Goal: Information Seeking & Learning: Learn about a topic

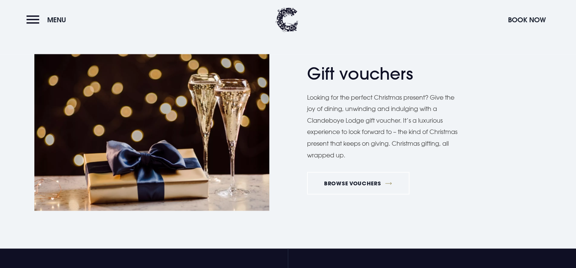
scroll to position [1322, 0]
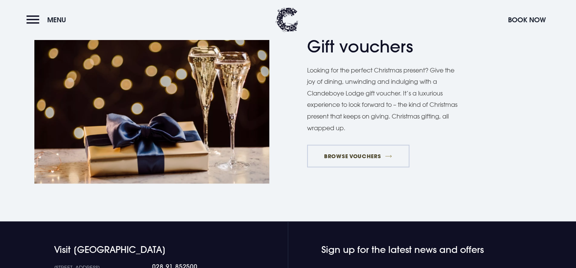
click at [366, 155] on link "BROWSE VOUCHERS" at bounding box center [358, 156] width 102 height 23
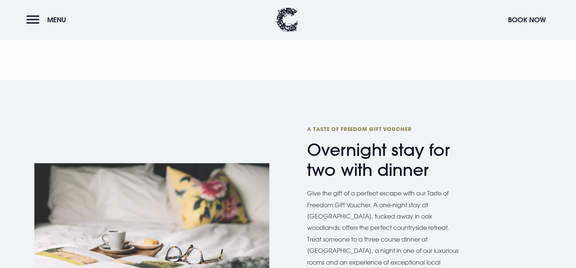
scroll to position [907, 0]
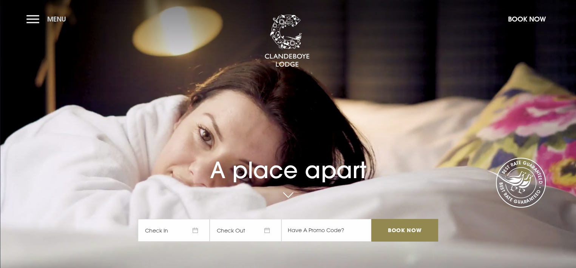
click at [30, 15] on button "Menu" at bounding box center [47, 19] width 43 height 16
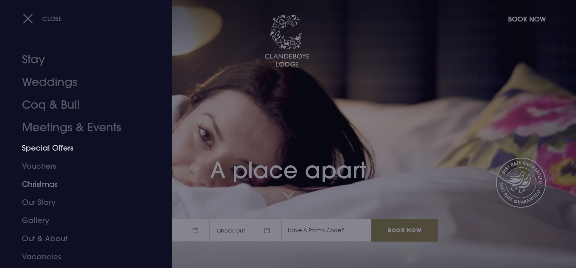
click at [47, 147] on link "Special Offers" at bounding box center [81, 148] width 119 height 18
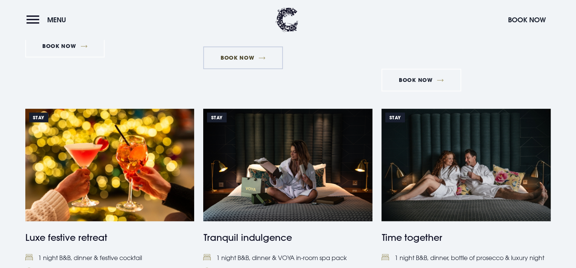
scroll to position [642, 0]
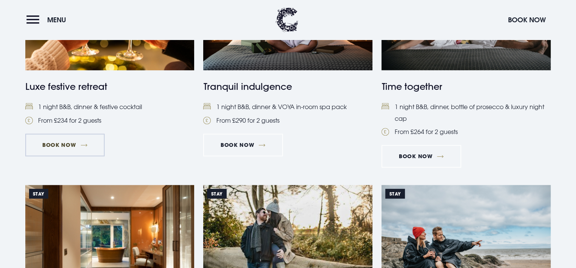
click at [62, 144] on link "Book Now" at bounding box center [64, 145] width 79 height 23
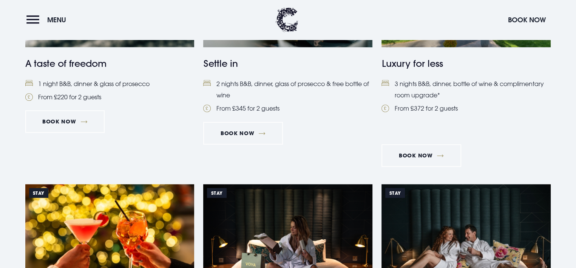
scroll to position [416, 0]
click at [32, 17] on button "Menu" at bounding box center [47, 20] width 43 height 16
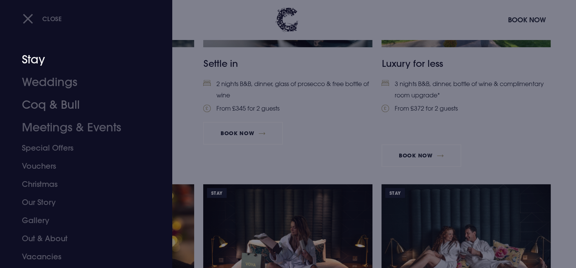
click at [35, 59] on link "Stay" at bounding box center [81, 59] width 119 height 23
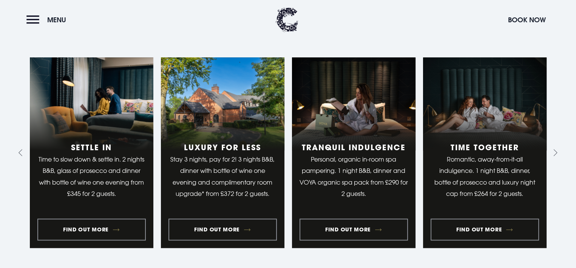
scroll to position [604, 0]
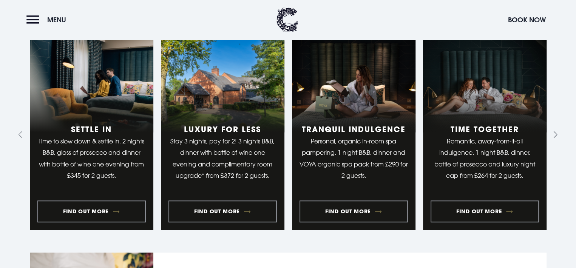
click at [556, 133] on icon "Next slide" at bounding box center [553, 134] width 7 height 7
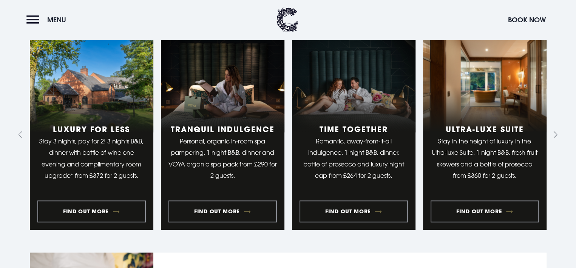
click at [556, 133] on icon "Next slide" at bounding box center [553, 134] width 7 height 7
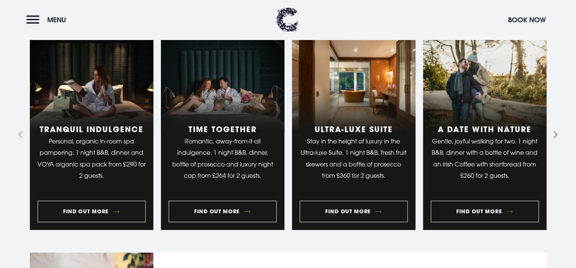
click at [556, 133] on icon "Next slide" at bounding box center [553, 134] width 7 height 7
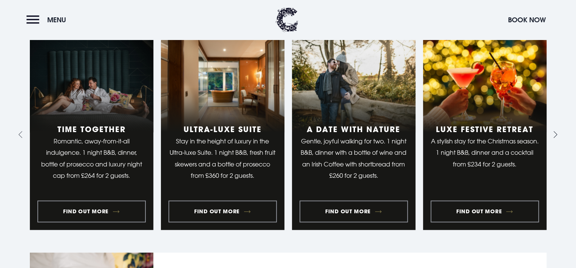
click at [556, 133] on icon "Next slide" at bounding box center [553, 134] width 7 height 7
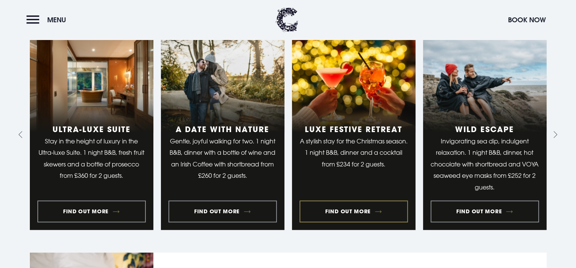
click at [366, 211] on link "7 of 10" at bounding box center [354, 134] width 124 height 191
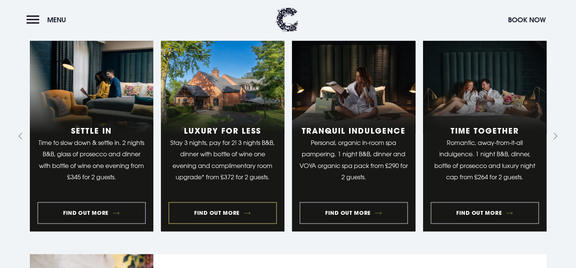
scroll to position [604, 0]
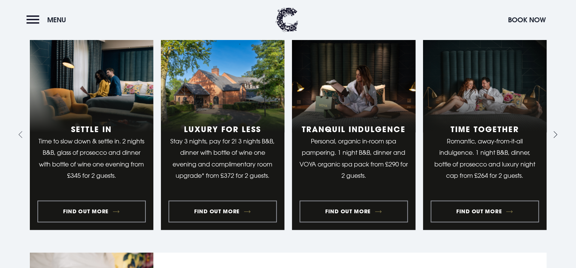
click at [556, 134] on icon "Next slide" at bounding box center [553, 134] width 7 height 7
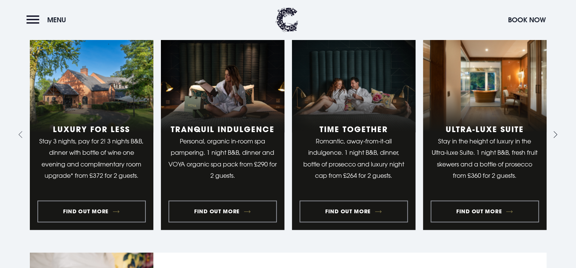
click at [556, 134] on icon "Next slide" at bounding box center [553, 134] width 7 height 7
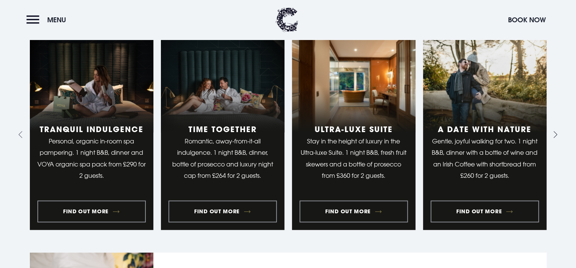
click at [556, 134] on icon "Next slide" at bounding box center [553, 134] width 7 height 7
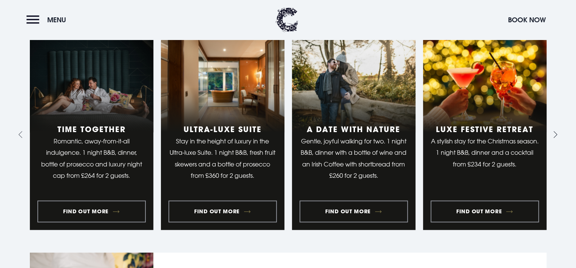
click at [556, 134] on icon "Next slide" at bounding box center [553, 134] width 7 height 7
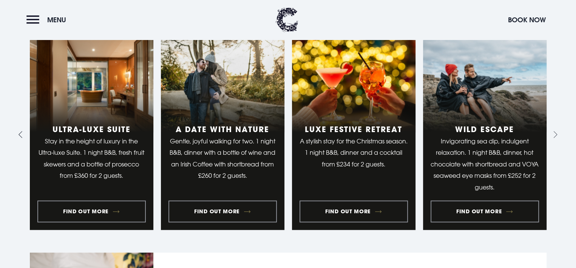
click at [21, 134] on icon "Previous slide" at bounding box center [22, 134] width 7 height 7
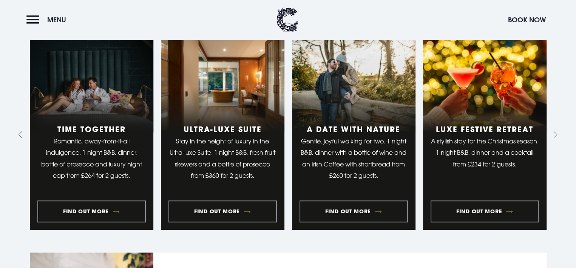
click at [21, 134] on icon "Previous slide" at bounding box center [22, 134] width 7 height 7
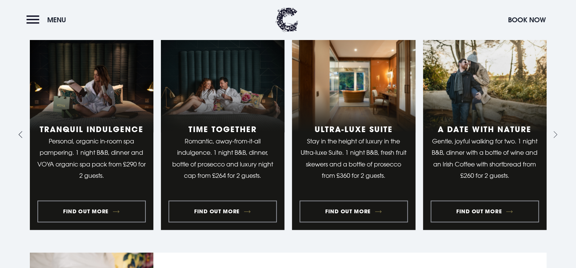
click at [21, 134] on icon "Previous slide" at bounding box center [22, 134] width 7 height 7
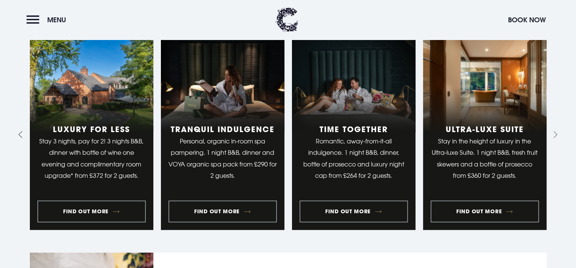
click at [21, 134] on icon "Previous slide" at bounding box center [22, 134] width 7 height 7
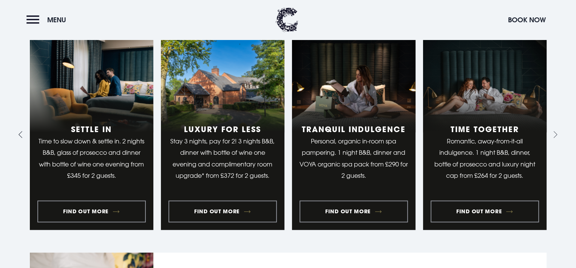
click at [21, 134] on icon "Go to last slide" at bounding box center [22, 134] width 7 height 7
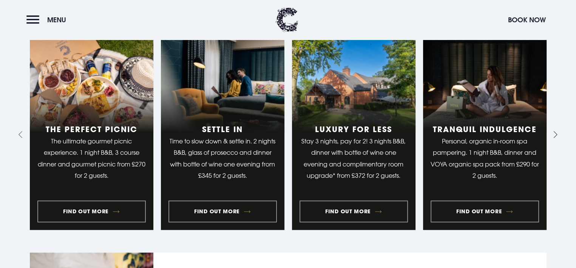
click at [559, 133] on button "Go to first slide" at bounding box center [554, 135] width 12 height 12
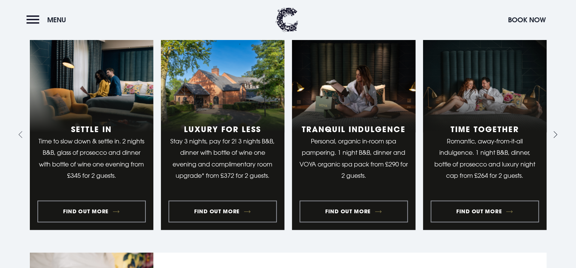
click at [559, 133] on button "Go to first slide" at bounding box center [554, 135] width 12 height 12
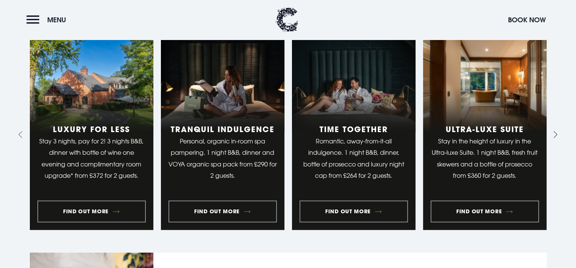
click at [559, 133] on button "Next slide" at bounding box center [554, 135] width 12 height 12
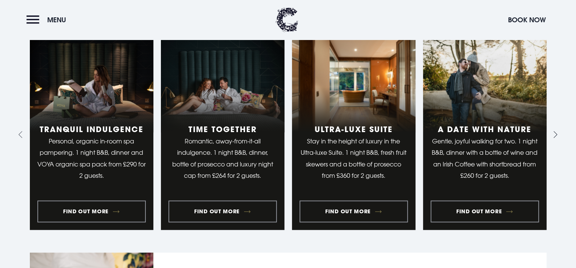
click at [559, 133] on button "Next slide" at bounding box center [554, 135] width 12 height 12
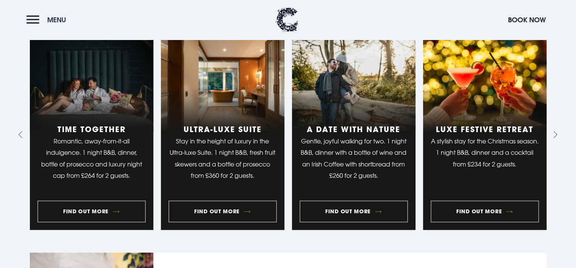
click at [33, 18] on button "Menu" at bounding box center [47, 20] width 43 height 16
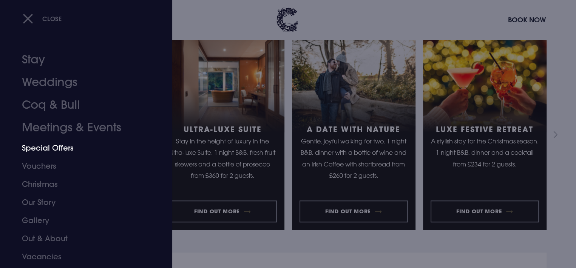
click at [51, 145] on link "Special Offers" at bounding box center [81, 148] width 119 height 18
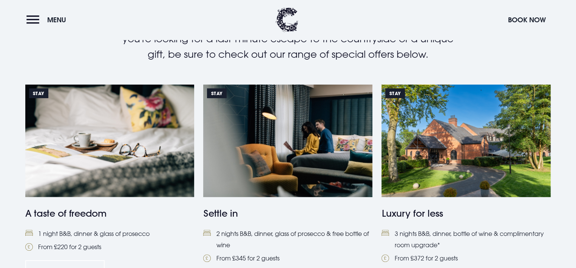
scroll to position [264, 0]
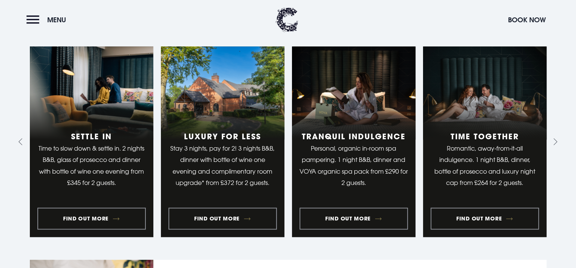
scroll to position [604, 0]
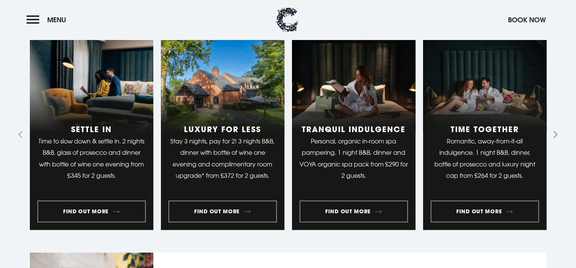
click at [559, 133] on button "Next slide" at bounding box center [554, 135] width 12 height 12
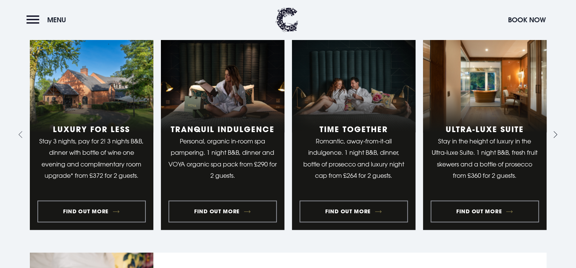
click at [559, 133] on button "Next slide" at bounding box center [554, 135] width 12 height 12
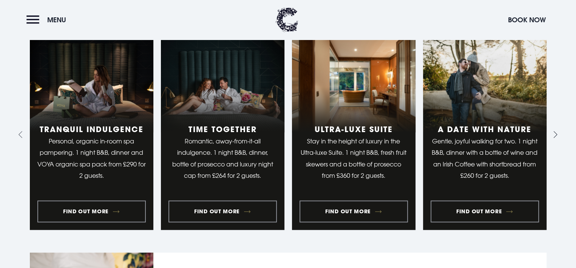
click at [559, 133] on button "Next slide" at bounding box center [554, 135] width 12 height 12
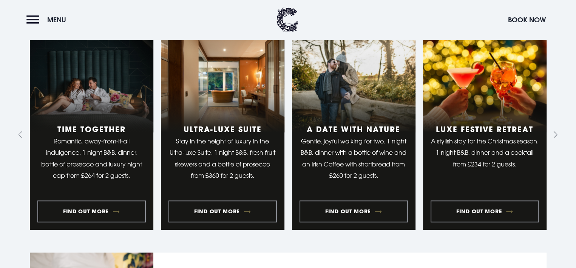
click at [559, 133] on button "Next slide" at bounding box center [554, 135] width 12 height 12
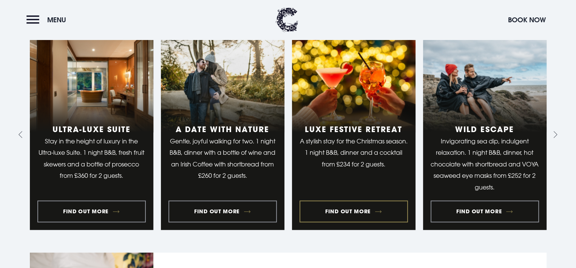
click at [357, 211] on link "7 of 10" at bounding box center [354, 134] width 124 height 191
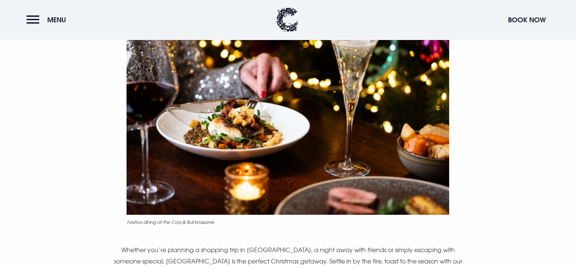
scroll to position [453, 0]
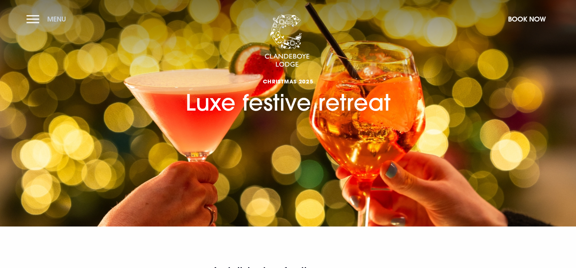
click at [33, 20] on button "Menu" at bounding box center [47, 19] width 43 height 16
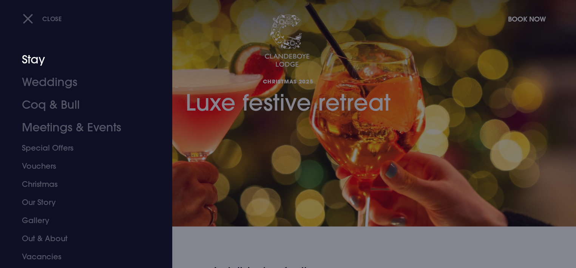
click at [34, 62] on link "Stay" at bounding box center [81, 59] width 119 height 23
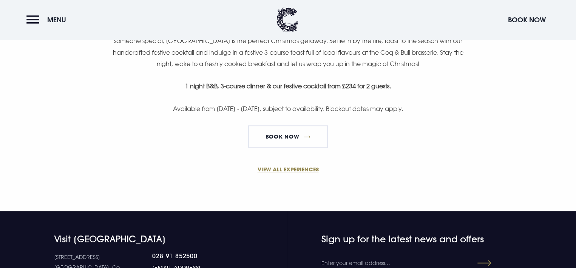
scroll to position [453, 0]
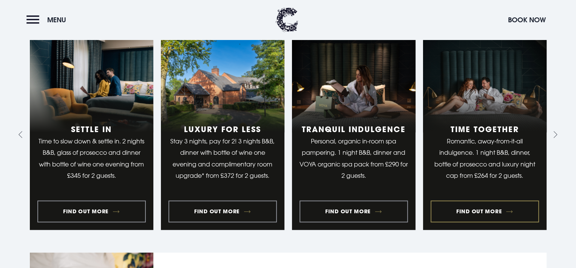
scroll to position [604, 0]
click at [556, 136] on icon "Next slide" at bounding box center [553, 134] width 7 height 7
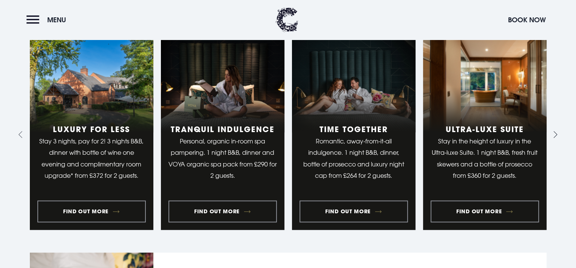
click at [556, 136] on icon "Next slide" at bounding box center [553, 134] width 7 height 7
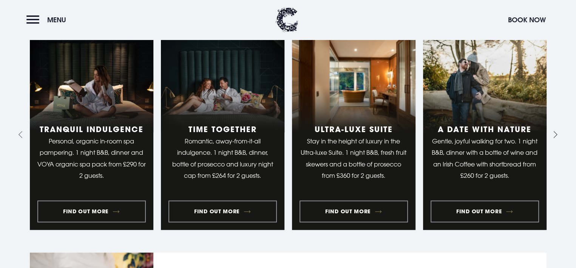
click at [556, 136] on icon "Next slide" at bounding box center [553, 134] width 7 height 7
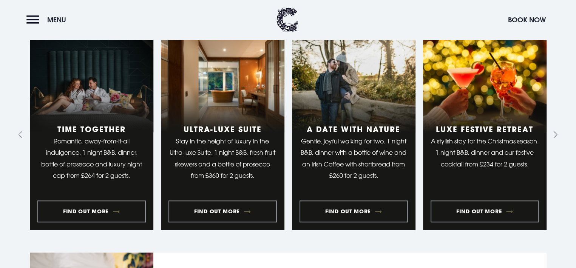
click at [556, 136] on icon "Next slide" at bounding box center [553, 134] width 7 height 7
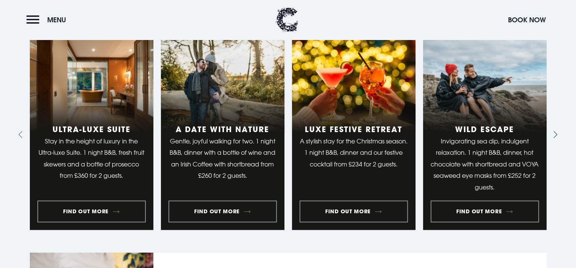
click at [556, 136] on icon "Next slide" at bounding box center [553, 134] width 7 height 7
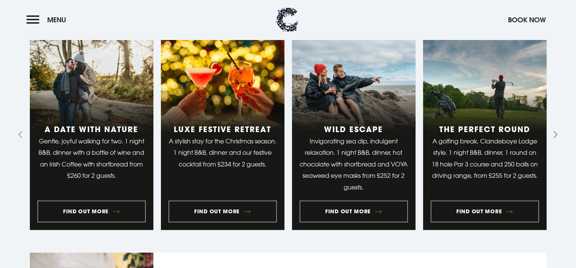
click at [556, 136] on icon "Next slide" at bounding box center [553, 134] width 7 height 7
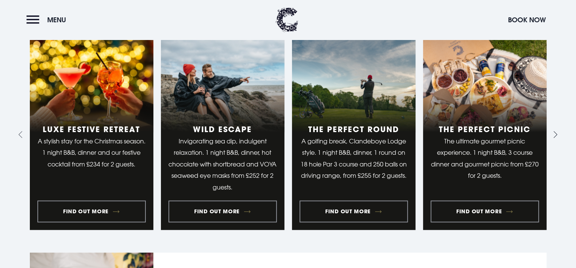
click at [556, 136] on icon "Next slide" at bounding box center [553, 134] width 7 height 7
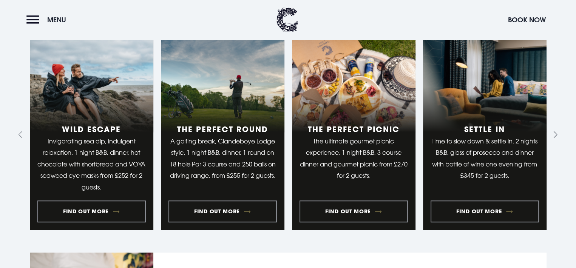
click at [556, 136] on icon "Next slide" at bounding box center [553, 134] width 7 height 7
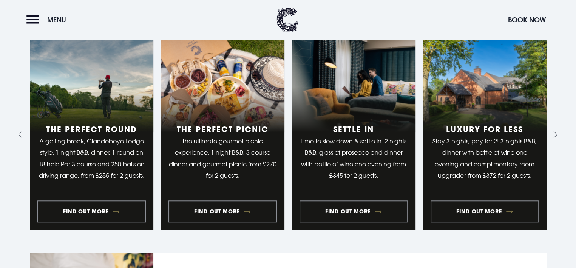
click at [556, 136] on icon "Next slide" at bounding box center [553, 134] width 7 height 7
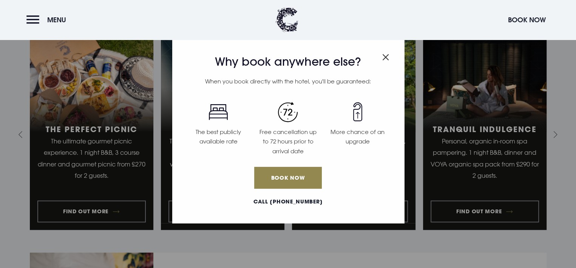
click at [385, 54] on img "Close modal" at bounding box center [385, 57] width 7 height 6
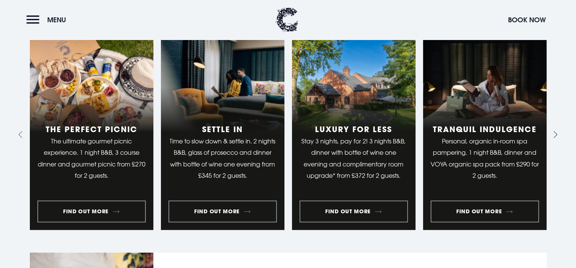
click at [554, 135] on icon "Go to first slide" at bounding box center [553, 134] width 7 height 7
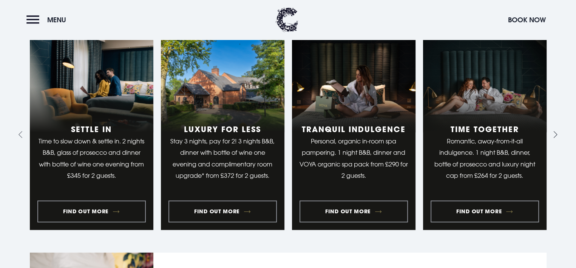
click at [554, 135] on icon "Go to first slide" at bounding box center [553, 134] width 7 height 7
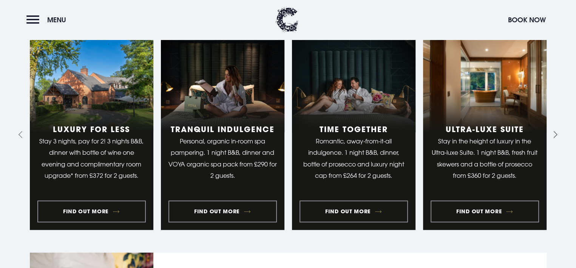
click at [553, 134] on icon "Next slide" at bounding box center [553, 134] width 7 height 7
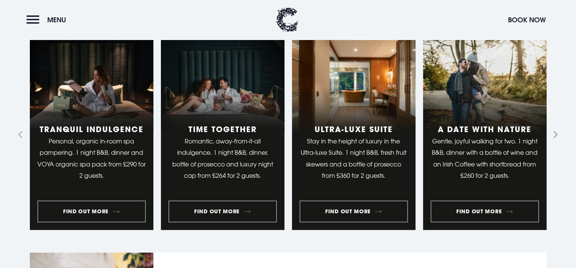
click at [553, 134] on icon "Next slide" at bounding box center [553, 134] width 7 height 7
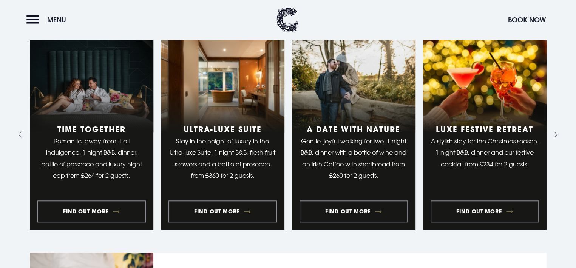
click at [553, 134] on icon "Next slide" at bounding box center [553, 134] width 7 height 7
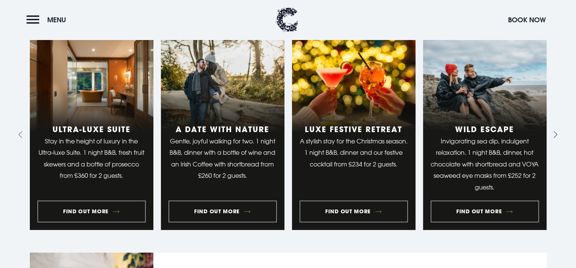
click at [553, 134] on icon "Next slide" at bounding box center [553, 134] width 7 height 7
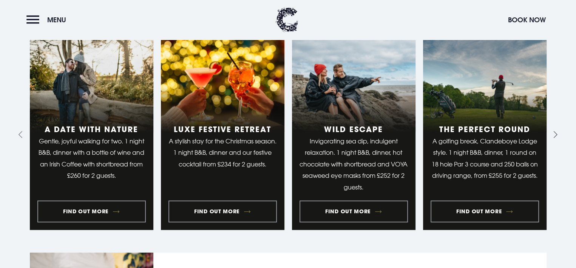
click at [553, 133] on icon "Next slide" at bounding box center [553, 134] width 7 height 7
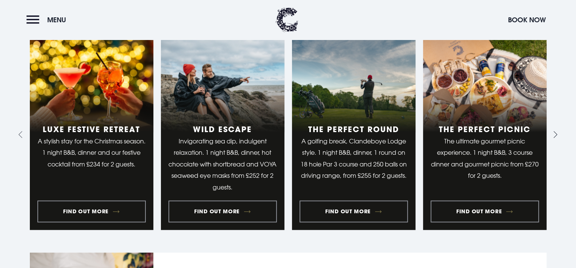
click at [553, 133] on icon "Next slide" at bounding box center [553, 134] width 7 height 7
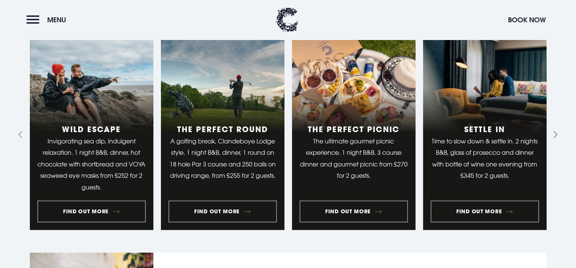
click at [553, 133] on icon "Next slide" at bounding box center [553, 134] width 7 height 7
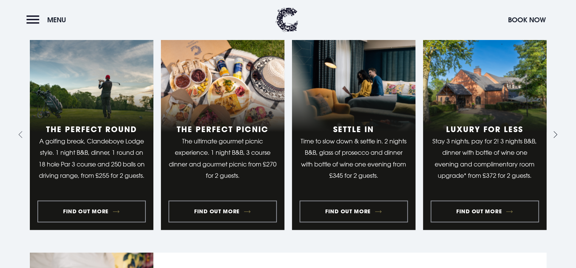
click at [555, 133] on icon "Next slide" at bounding box center [556, 134] width 4 height 7
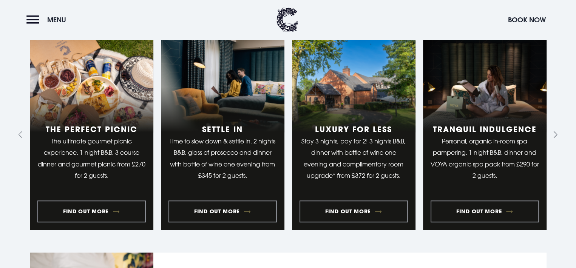
click at [555, 133] on icon "Go to first slide" at bounding box center [556, 134] width 4 height 7
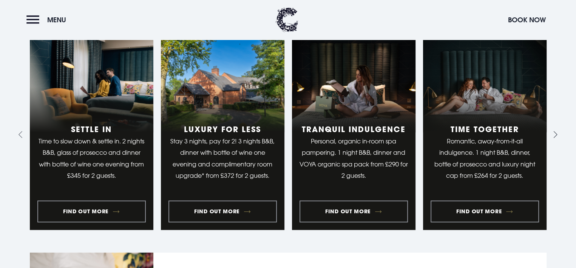
click at [555, 133] on icon "Next slide" at bounding box center [556, 134] width 4 height 7
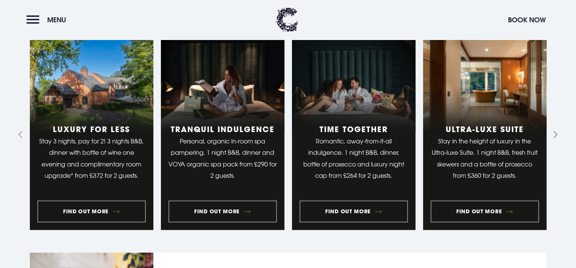
click at [555, 133] on icon "Next slide" at bounding box center [556, 134] width 4 height 7
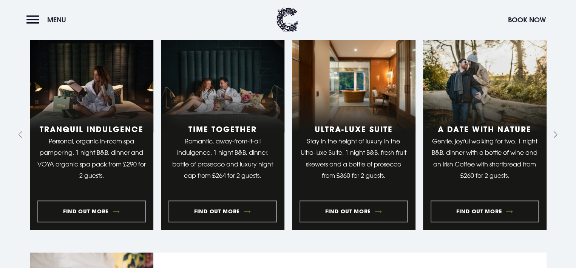
click at [555, 133] on icon "Next slide" at bounding box center [556, 134] width 4 height 7
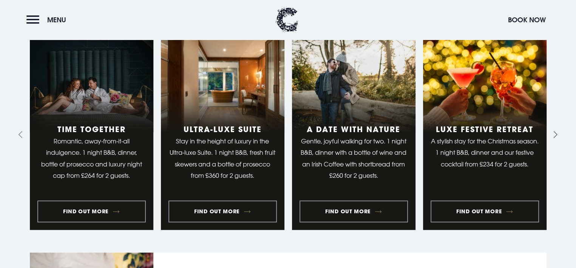
click at [555, 133] on icon "Next slide" at bounding box center [556, 134] width 4 height 7
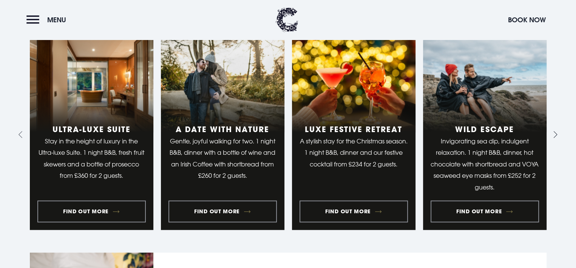
click at [555, 133] on icon "Next slide" at bounding box center [556, 134] width 4 height 7
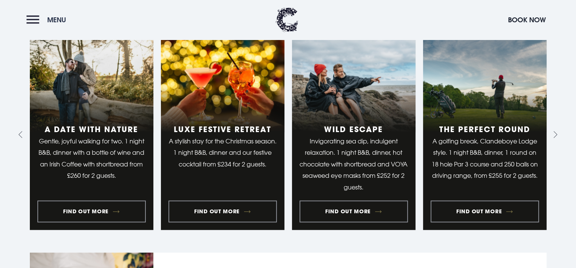
click at [32, 15] on button "Menu" at bounding box center [47, 20] width 43 height 16
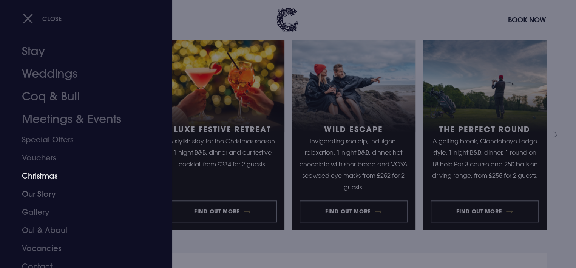
scroll to position [15, 0]
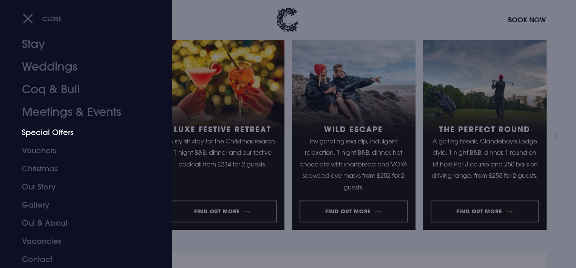
click at [56, 131] on link "Special Offers" at bounding box center [81, 133] width 119 height 18
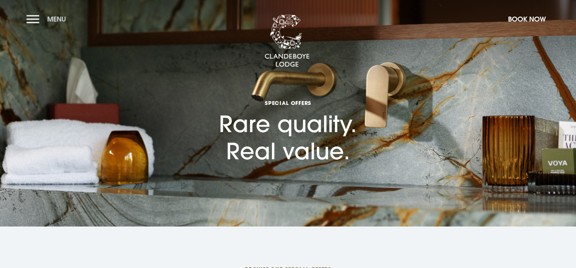
click at [35, 17] on button "Menu" at bounding box center [47, 19] width 43 height 16
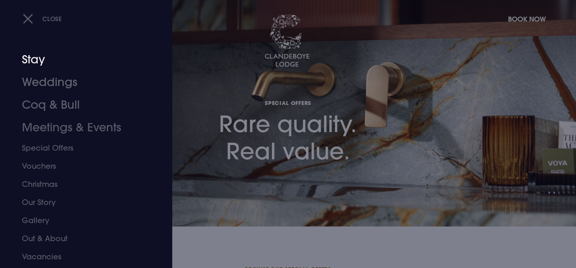
click at [31, 58] on link "Stay" at bounding box center [81, 59] width 119 height 23
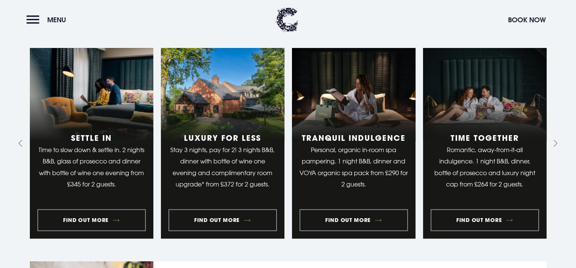
scroll to position [604, 0]
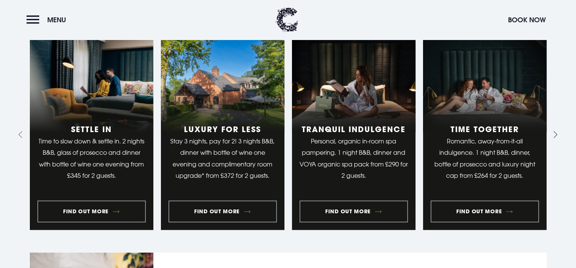
click at [551, 133] on icon "Next slide" at bounding box center [553, 134] width 7 height 7
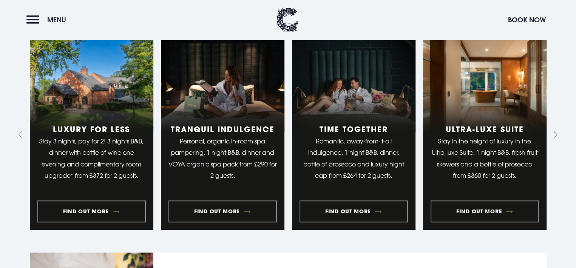
click at [551, 133] on icon "Next slide" at bounding box center [553, 134] width 7 height 7
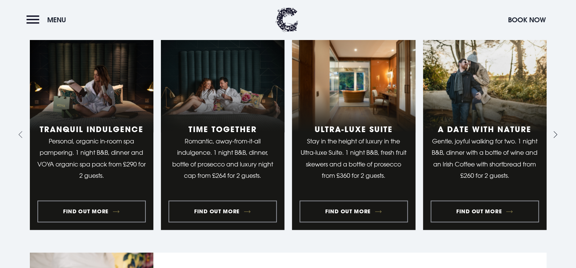
click at [551, 133] on icon "Next slide" at bounding box center [553, 134] width 7 height 7
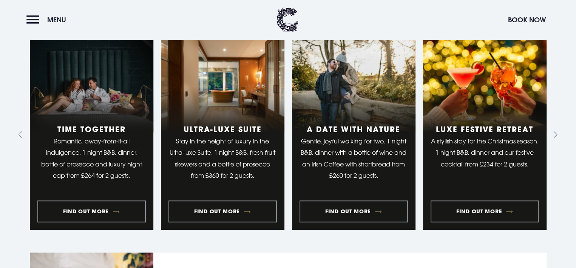
click at [551, 133] on icon "Next slide" at bounding box center [553, 134] width 7 height 7
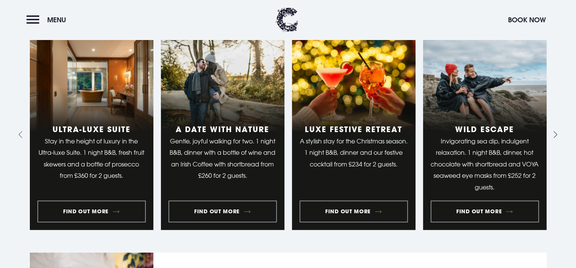
click at [551, 133] on icon "Next slide" at bounding box center [553, 134] width 7 height 7
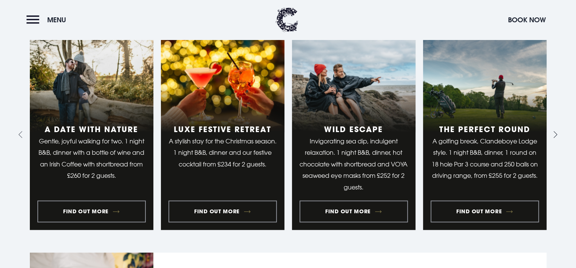
click at [551, 133] on icon "Next slide" at bounding box center [553, 134] width 7 height 7
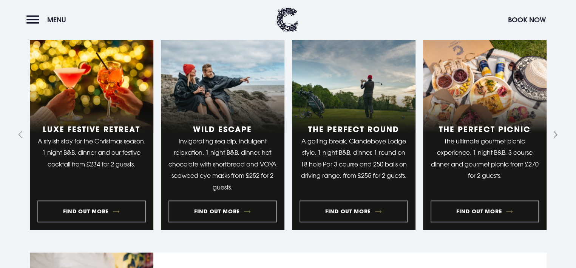
click at [551, 133] on icon "Next slide" at bounding box center [553, 134] width 7 height 7
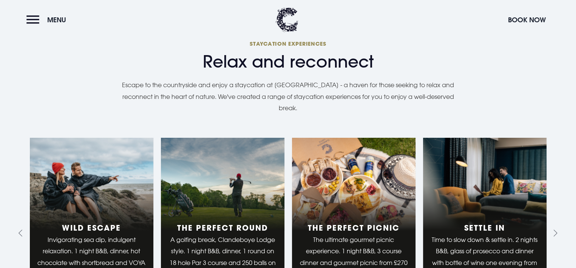
scroll to position [491, 0]
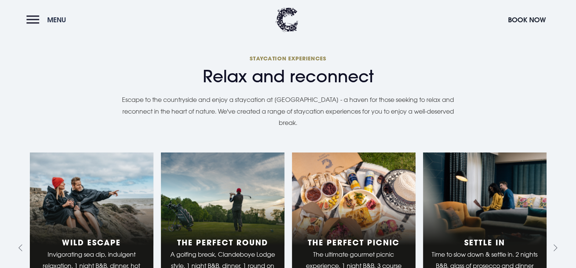
click at [34, 17] on button "Menu" at bounding box center [47, 20] width 43 height 16
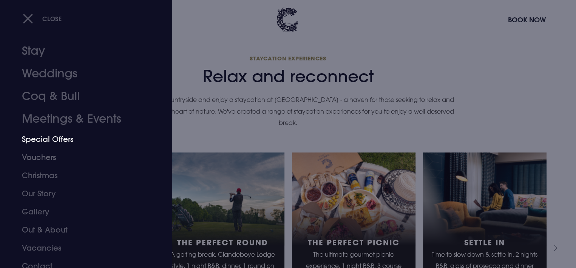
scroll to position [15, 0]
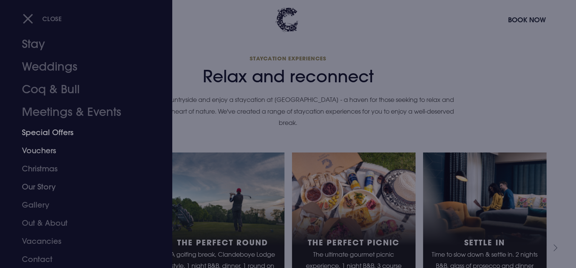
click at [65, 133] on link "Special Offers" at bounding box center [81, 133] width 119 height 18
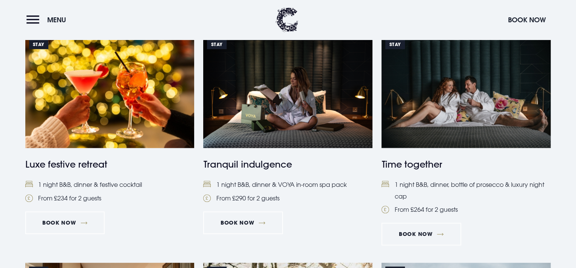
scroll to position [567, 0]
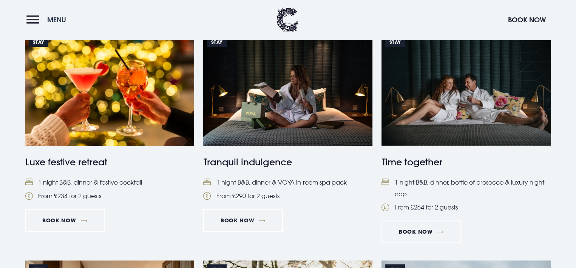
click at [33, 16] on button "Menu" at bounding box center [47, 20] width 43 height 16
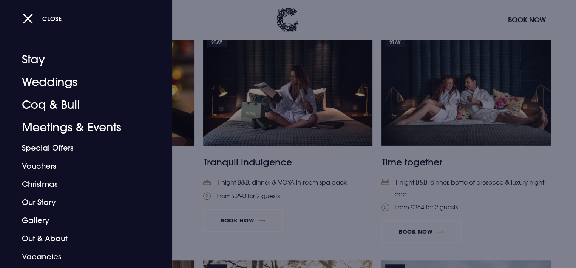
click at [249, 16] on div "Close" at bounding box center [296, 19] width 547 height 16
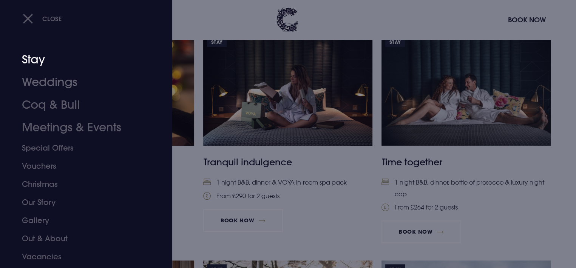
click at [36, 60] on link "Stay" at bounding box center [81, 59] width 119 height 23
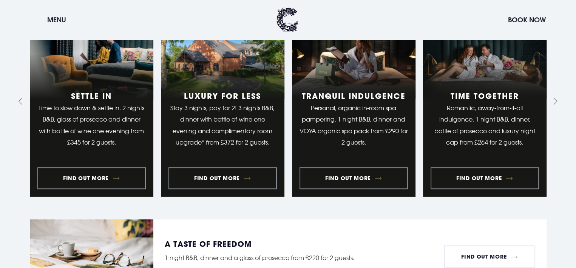
scroll to position [604, 0]
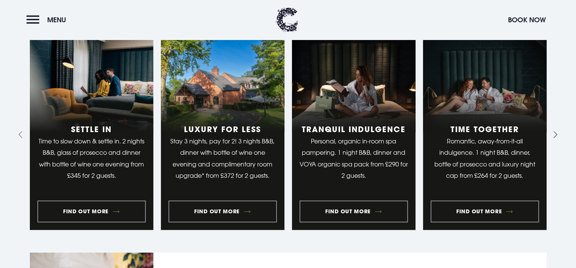
click at [553, 132] on icon "Next slide" at bounding box center [553, 134] width 7 height 7
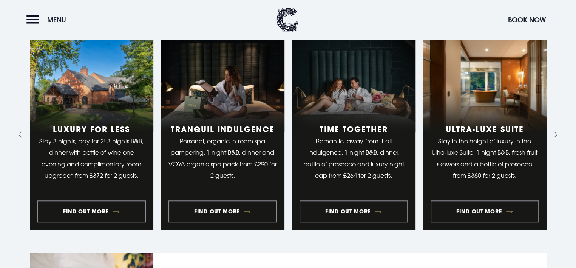
click at [553, 132] on icon "Next slide" at bounding box center [553, 134] width 7 height 7
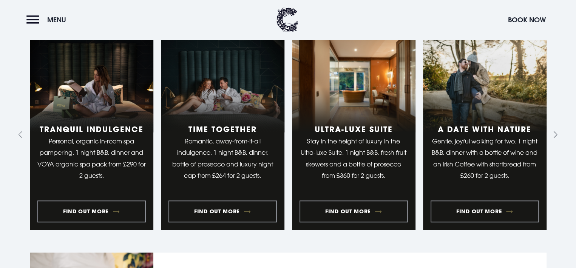
click at [553, 132] on icon "Next slide" at bounding box center [553, 134] width 7 height 7
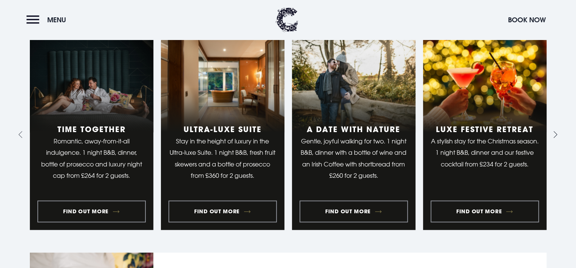
click at [553, 132] on icon "Next slide" at bounding box center [553, 134] width 7 height 7
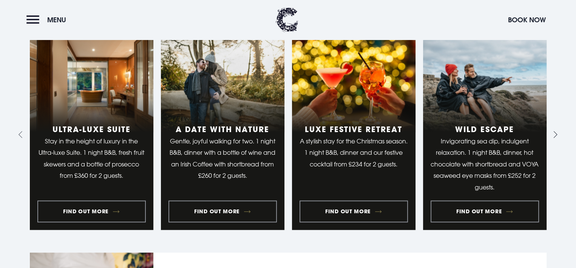
click at [553, 132] on icon "Next slide" at bounding box center [553, 134] width 7 height 7
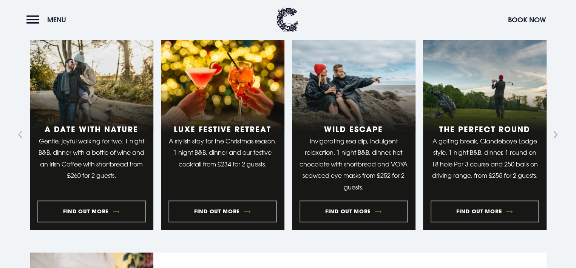
click at [553, 132] on icon "Next slide" at bounding box center [553, 134] width 7 height 7
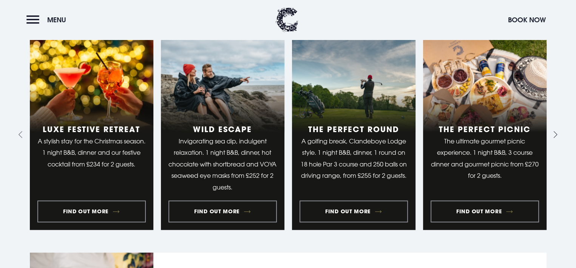
click at [553, 132] on icon "Next slide" at bounding box center [553, 134] width 7 height 7
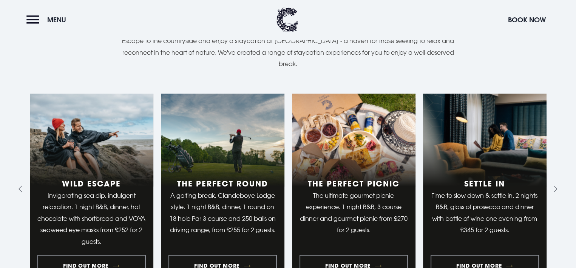
scroll to position [529, 0]
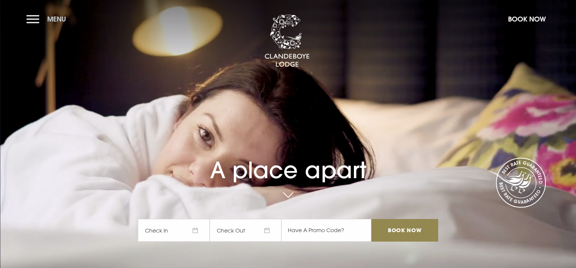
click at [34, 16] on button "Menu" at bounding box center [47, 19] width 43 height 16
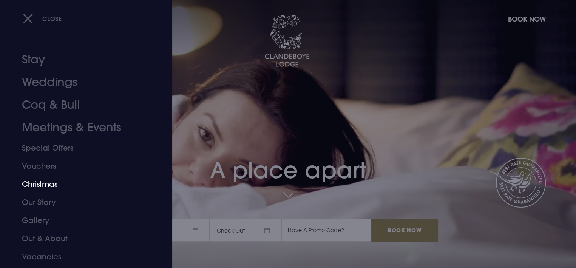
click at [40, 182] on link "Christmas" at bounding box center [81, 184] width 119 height 18
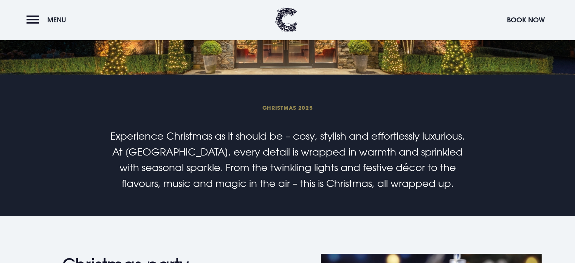
scroll to position [151, 0]
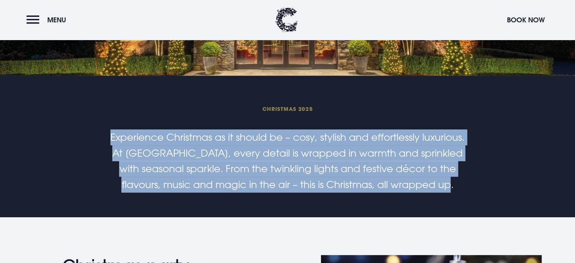
drag, startPoint x: 456, startPoint y: 185, endPoint x: 105, endPoint y: 139, distance: 354.7
click at [105, 139] on div "Christmas 2025 Experience Christmas as it should be – cosy, stylish and effortl…" at bounding box center [287, 148] width 437 height 88
copy p "Experience Christmas as it should be – cosy, stylish and effortlessly luxurious…"
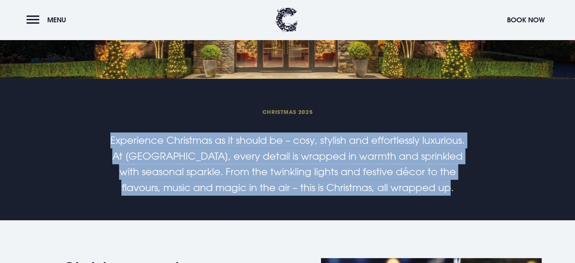
scroll to position [189, 0]
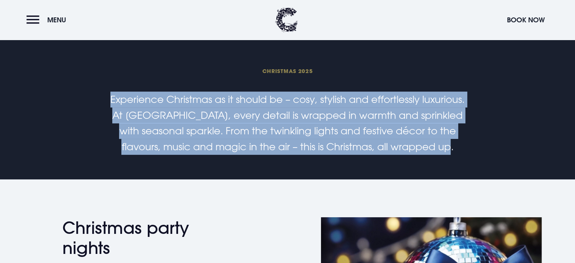
click at [340, 93] on p "Experience Christmas as it should be – cosy, stylish and effortlessly luxurious…" at bounding box center [287, 122] width 360 height 63
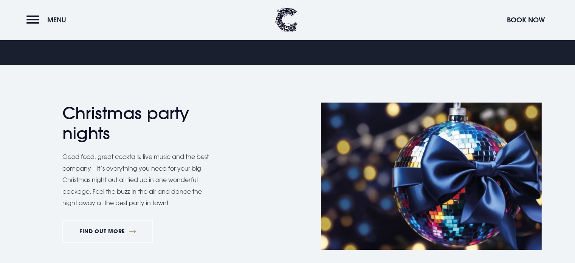
scroll to position [302, 0]
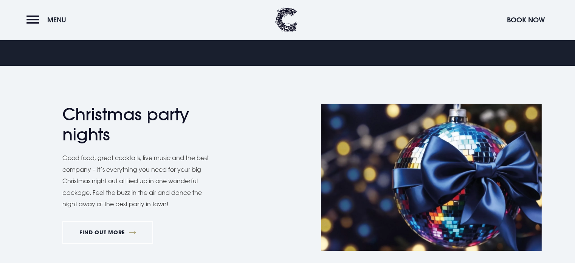
drag, startPoint x: 174, startPoint y: 204, endPoint x: 64, endPoint y: 110, distance: 144.7
click at [64, 110] on div "Christmas party nights Good food, great cocktails, live music and the best comp…" at bounding box center [172, 176] width 221 height 145
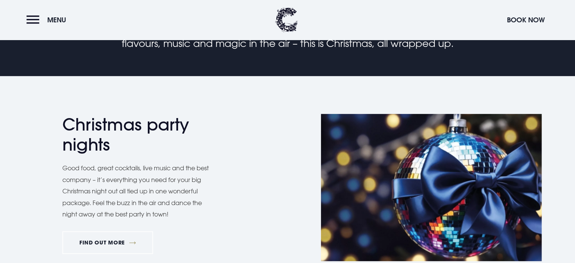
scroll to position [340, 0]
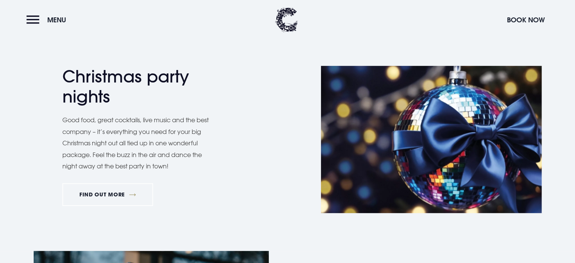
copy div "Christmas party nights Good food, great cocktails, live music and the best comp…"
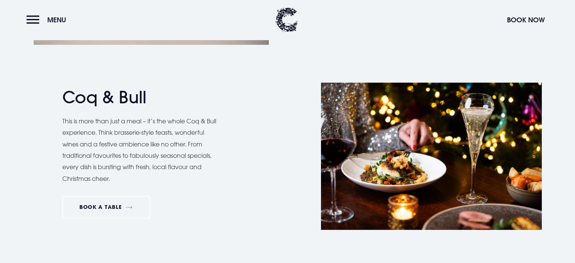
scroll to position [1095, 0]
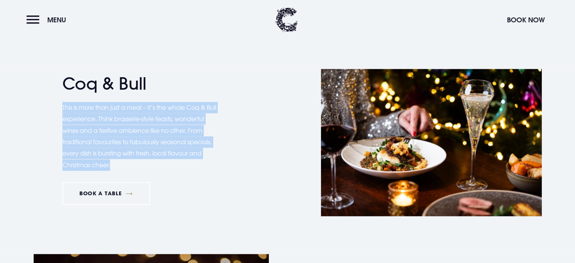
drag, startPoint x: 163, startPoint y: 165, endPoint x: 62, endPoint y: 108, distance: 116.9
click at [62, 108] on div "Coq & Bull This is more than just a meal – it’s the whole Coq & Bull experience…" at bounding box center [288, 142] width 526 height 147
copy p "This is more than just a meal – it’s the whole Coq & Bull experience. Think bra…"
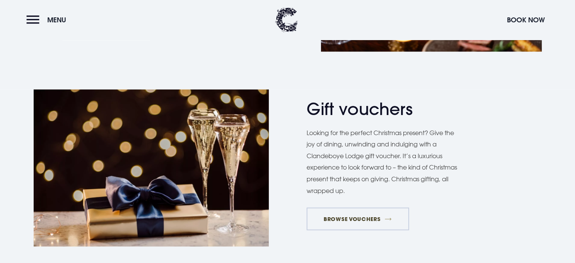
scroll to position [1284, 0]
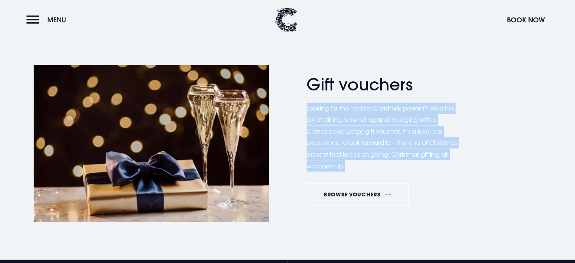
drag, startPoint x: 352, startPoint y: 167, endPoint x: 305, endPoint y: 110, distance: 73.9
click at [305, 110] on div "Gift vouchers Looking for the perfect Christmas present? Give the joy of dining…" at bounding box center [288, 143] width 526 height 157
copy p "Looking for the perfect Christmas present? Give the joy of dining, unwinding an…"
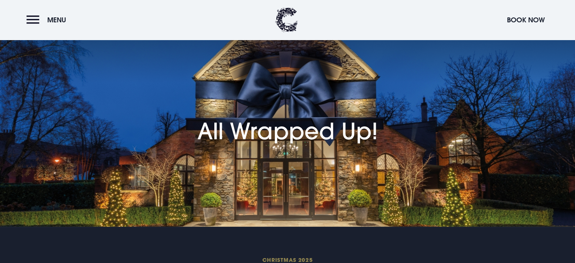
scroll to position [0, 0]
